Goal: Task Accomplishment & Management: Manage account settings

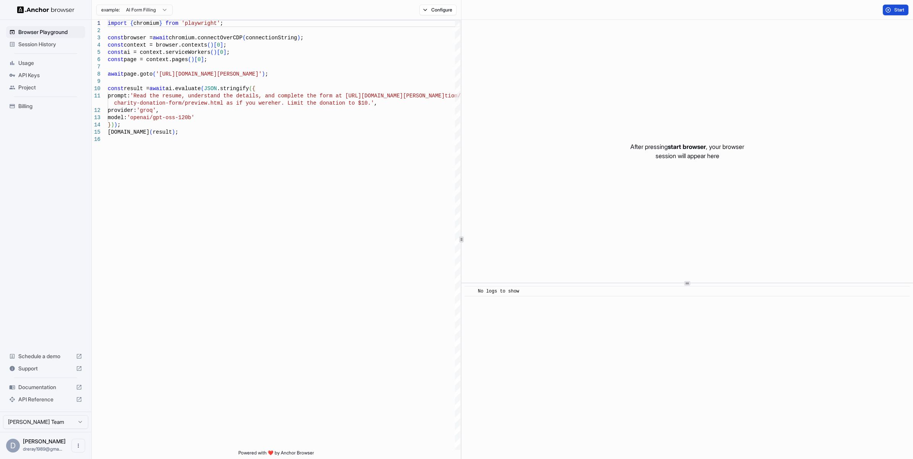
click at [892, 5] on button "Start" at bounding box center [896, 10] width 26 height 11
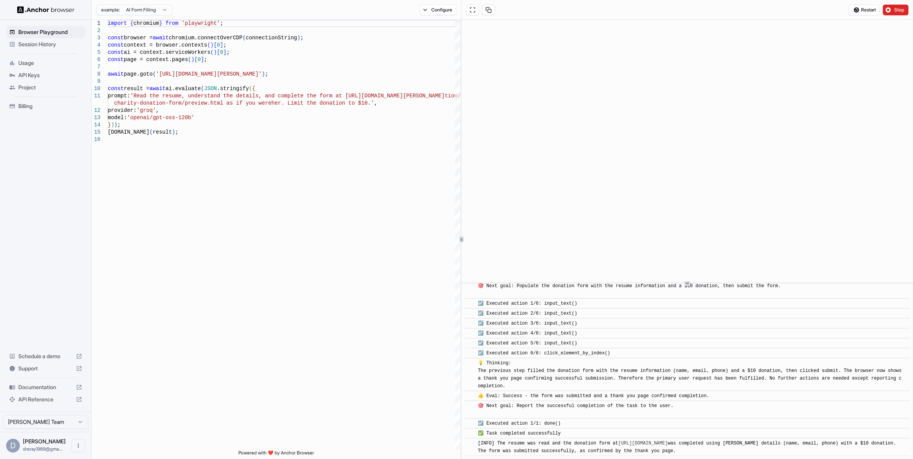
scroll to position [264, 0]
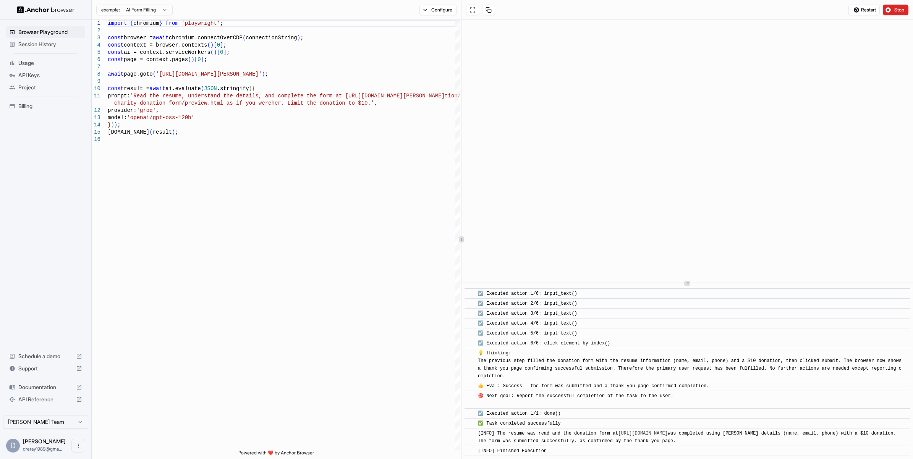
click at [51, 75] on span "API Keys" at bounding box center [50, 75] width 64 height 8
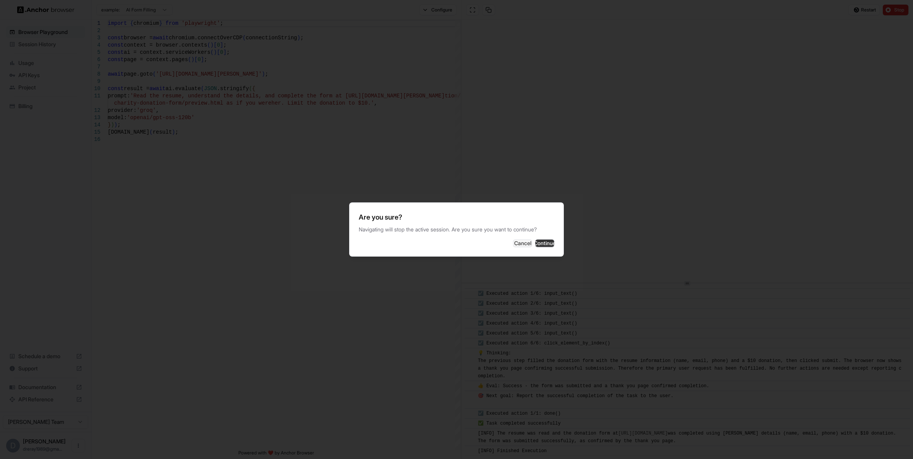
click at [541, 240] on button "Continue" at bounding box center [544, 244] width 19 height 8
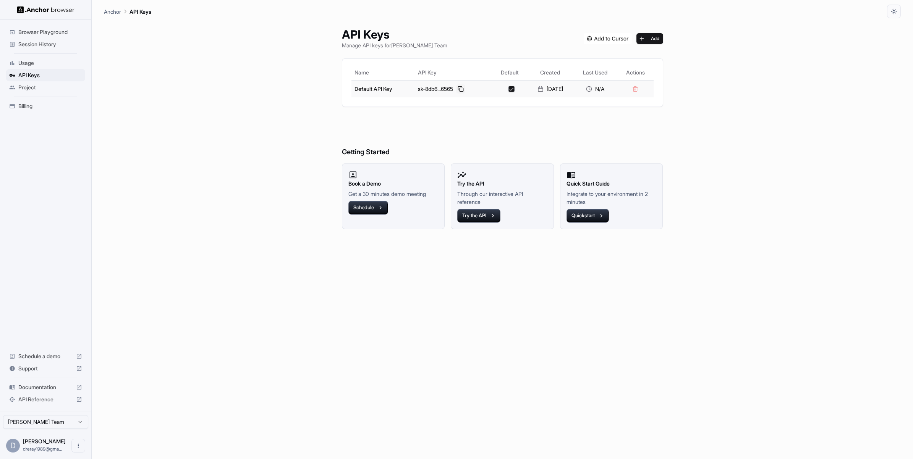
click at [459, 87] on button at bounding box center [460, 88] width 9 height 9
click at [275, 104] on div "API Keys Manage API keys for [PERSON_NAME] Team Add Name API Key Default Create…" at bounding box center [502, 238] width 797 height 441
